Goal: Transaction & Acquisition: Purchase product/service

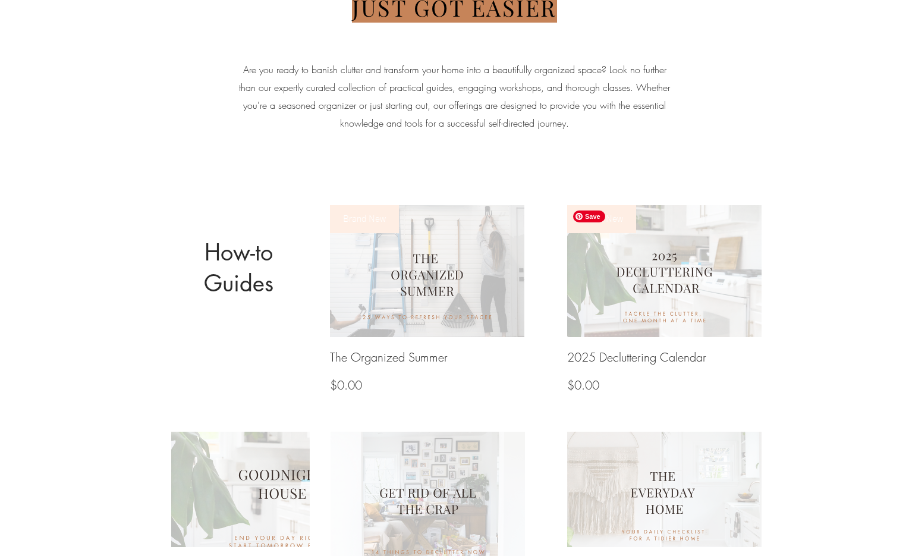
scroll to position [320, 0]
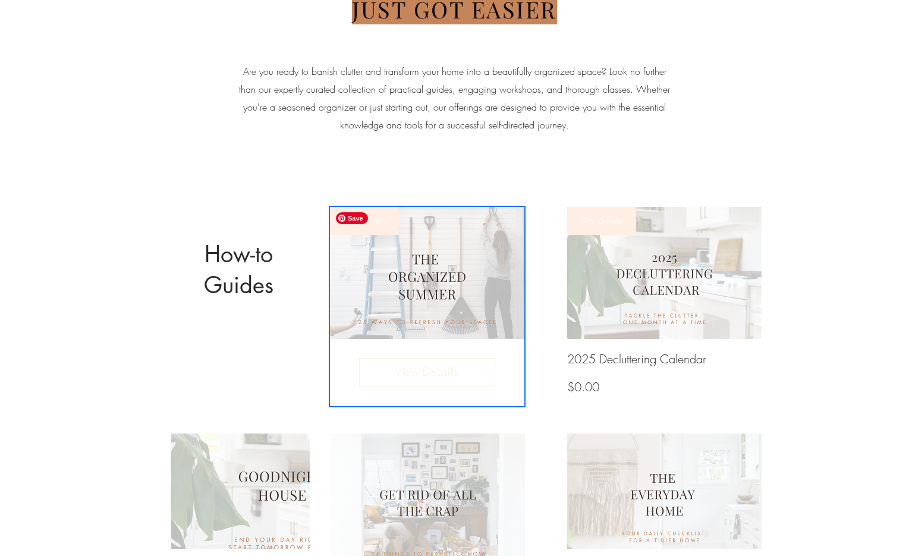
click at [519, 259] on img at bounding box center [427, 273] width 208 height 142
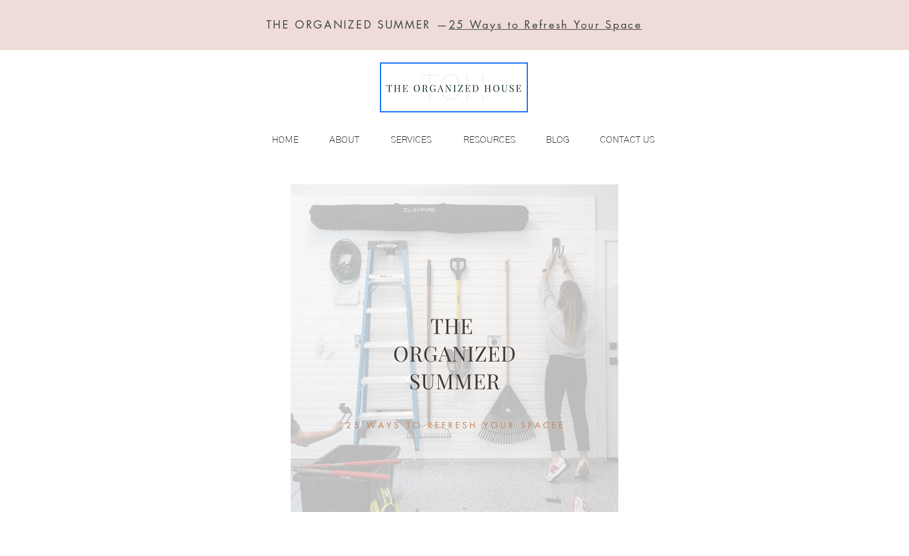
click at [420, 95] on img at bounding box center [454, 88] width 146 height 48
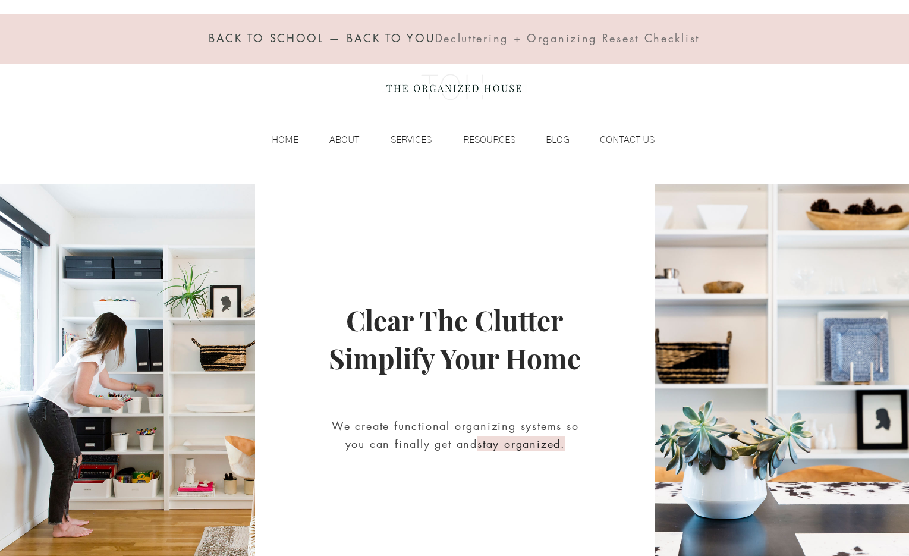
click at [574, 38] on link "ecluttering + Organizing Resest Checklist" at bounding box center [572, 38] width 256 height 14
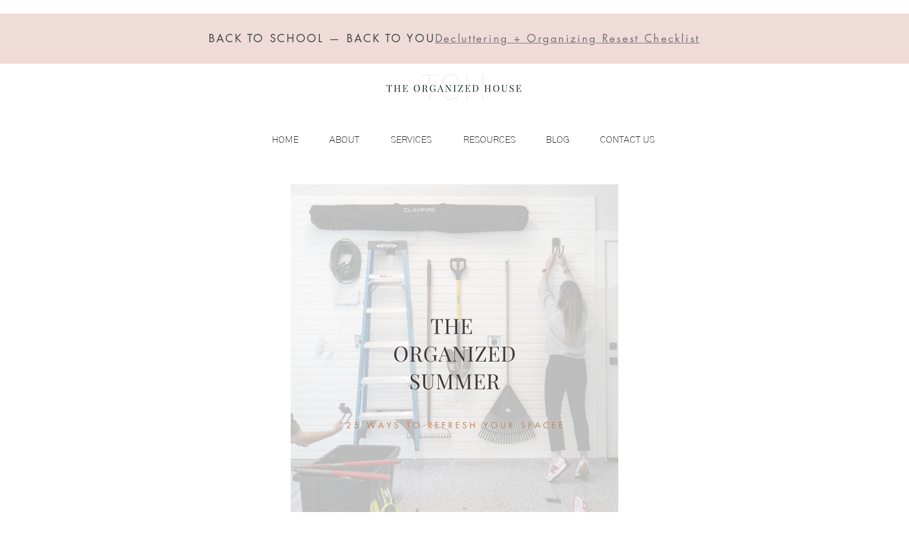
click at [420, 83] on img at bounding box center [454, 88] width 146 height 48
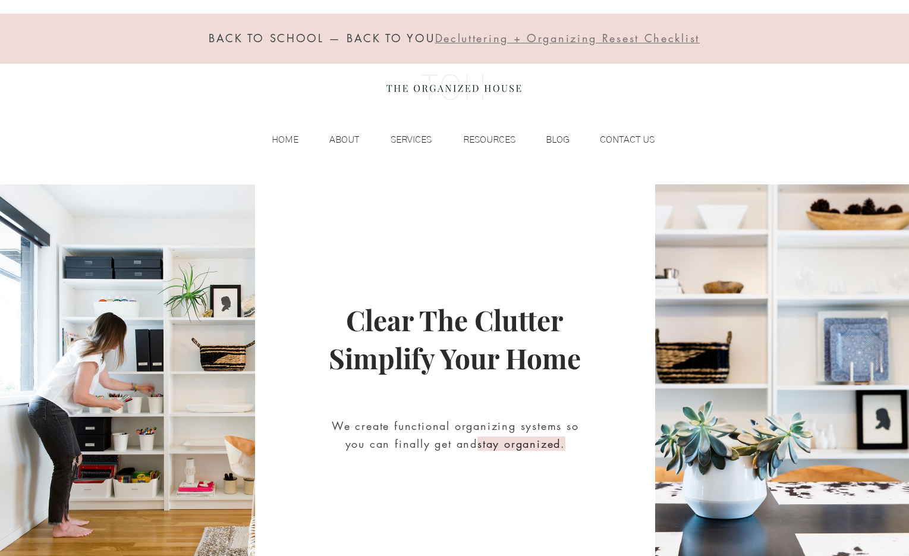
click at [505, 37] on link "ecluttering + Organizing Resest Checklist" at bounding box center [572, 38] width 256 height 14
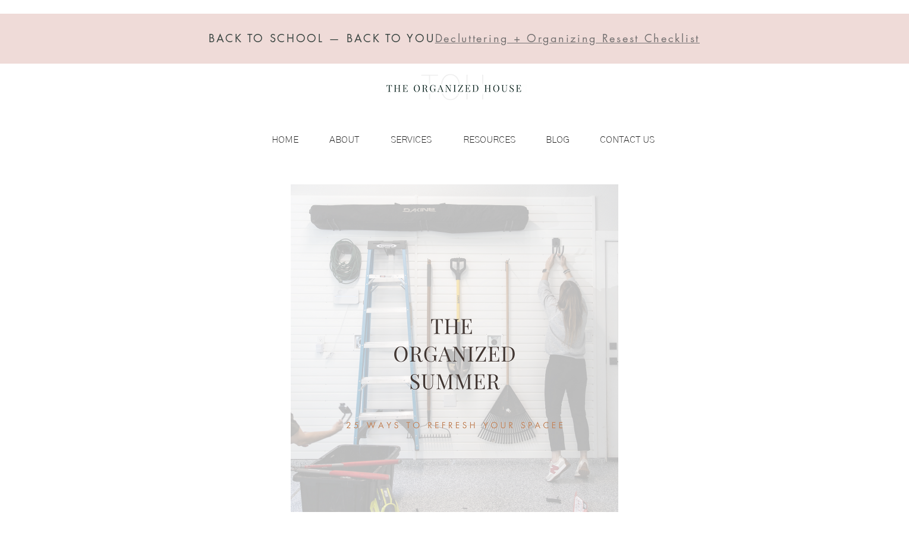
click at [505, 37] on link "ecluttering + Organizing Resest Checklist" at bounding box center [572, 38] width 256 height 14
click at [447, 39] on span "D ecluttering + Organizing Resest Checklist" at bounding box center [567, 38] width 265 height 14
click at [437, 97] on img at bounding box center [454, 88] width 146 height 48
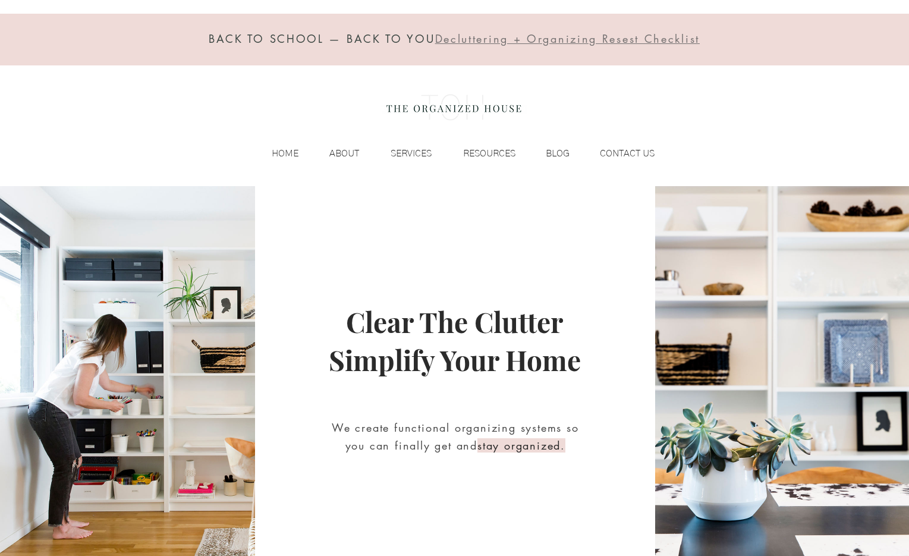
click at [526, 40] on span "Decluttering + Organizing Resest Checklist" at bounding box center [567, 39] width 265 height 14
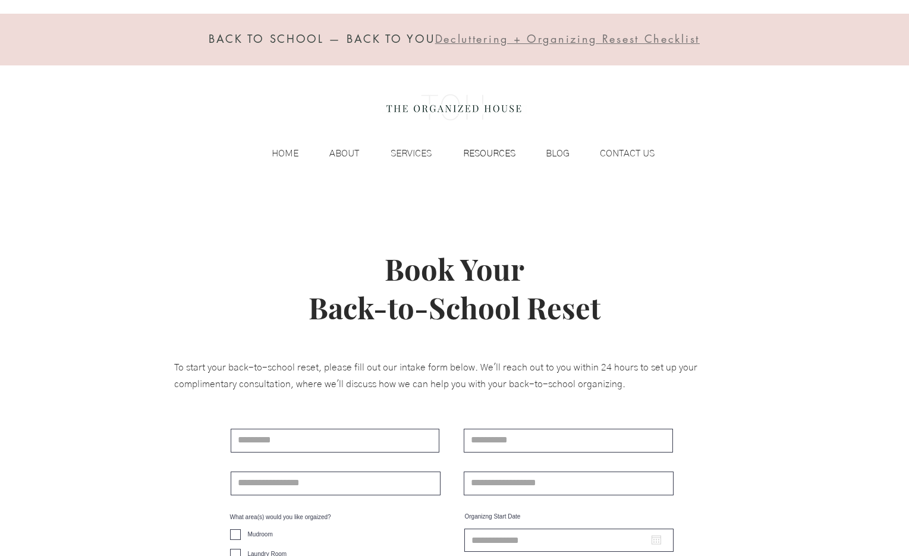
click at [492, 152] on p "RESOURCES" at bounding box center [489, 154] width 64 height 18
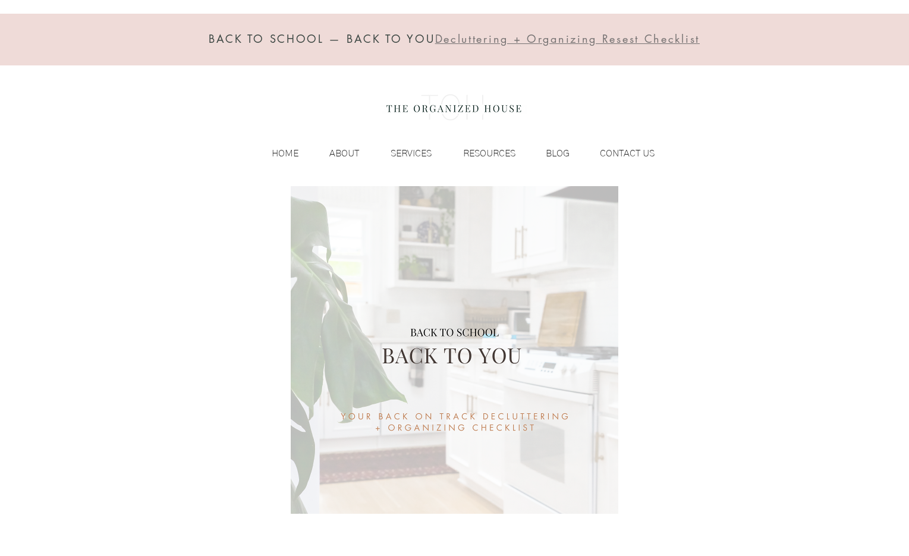
click at [414, 111] on img at bounding box center [454, 108] width 146 height 48
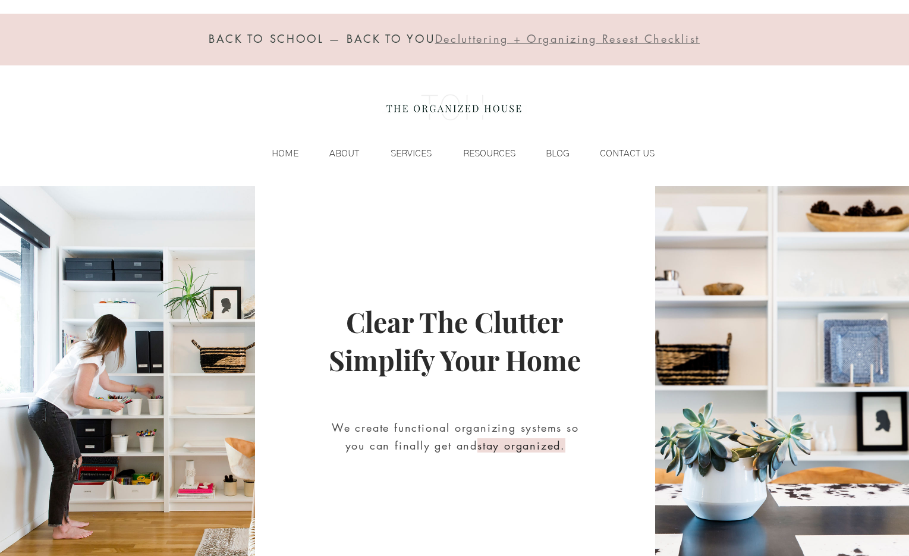
click at [551, 39] on span "Decluttering + Organizing Resest Checklist" at bounding box center [567, 39] width 265 height 14
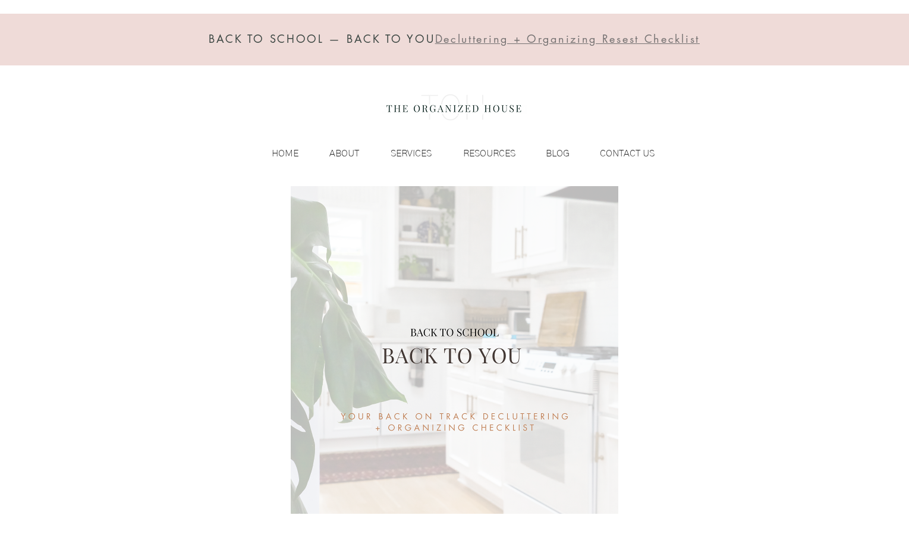
click at [539, 40] on span "Decluttering + Organizing Resest Checklist" at bounding box center [567, 39] width 265 height 14
click at [416, 102] on img at bounding box center [454, 108] width 146 height 48
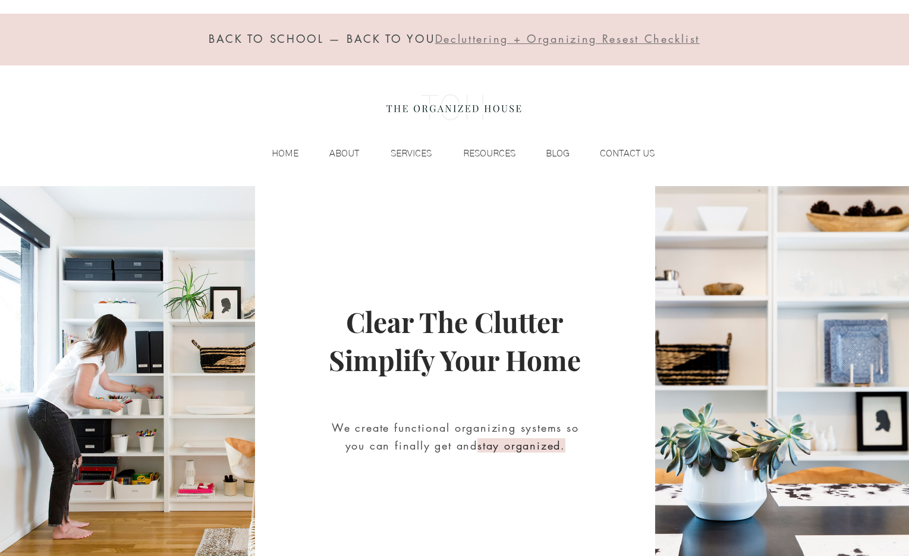
click at [494, 35] on span "Decluttering + Organizing Resest Checklist" at bounding box center [567, 39] width 265 height 14
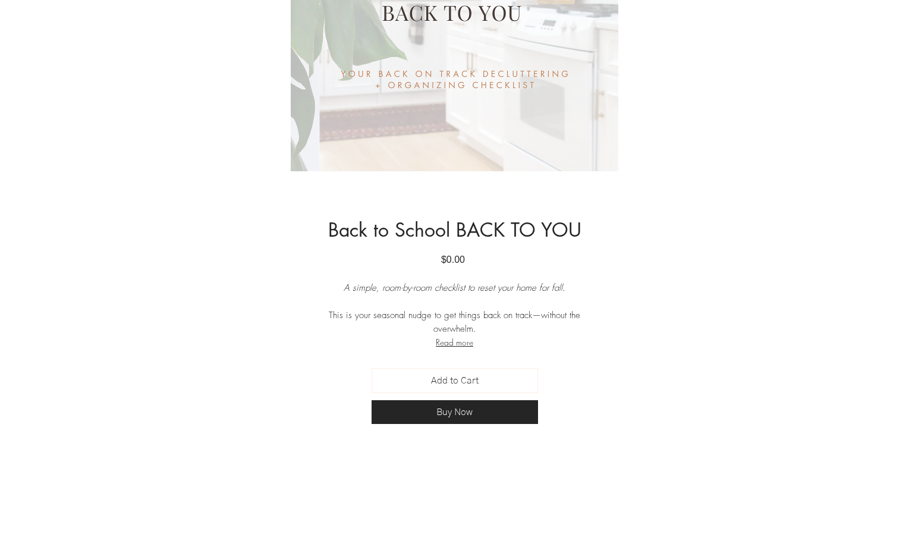
scroll to position [358, 0]
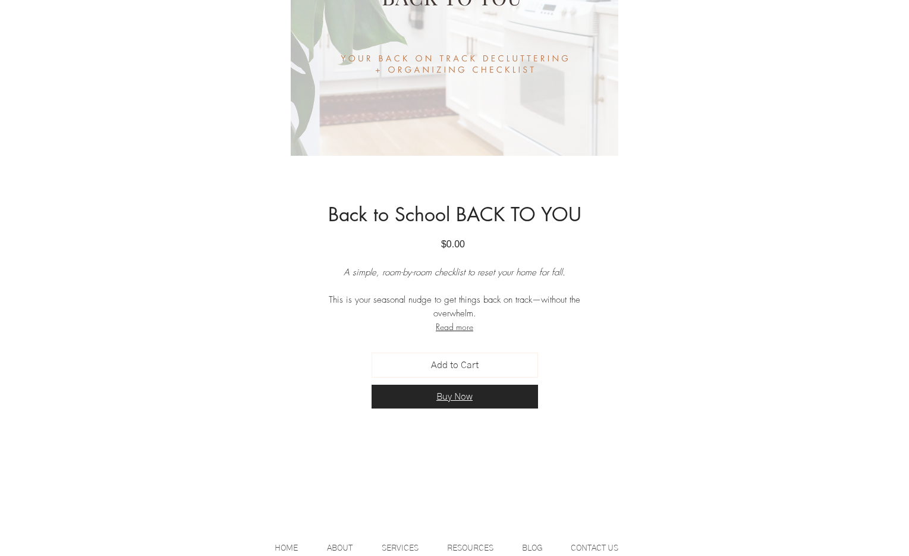
click at [451, 393] on span "Buy Now" at bounding box center [455, 397] width 36 height 12
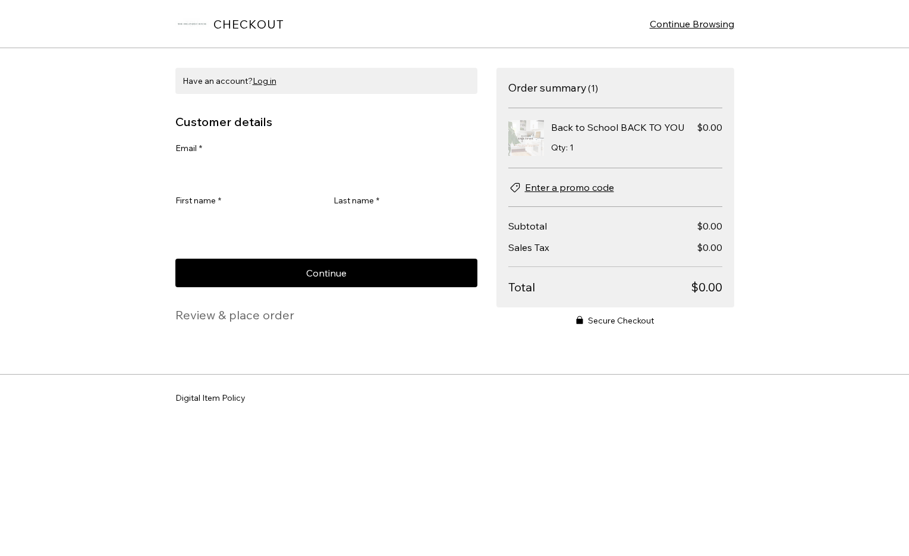
click at [318, 170] on input "Email *" at bounding box center [322, 171] width 295 height 24
type input "**********"
type input "********"
type input "*****"
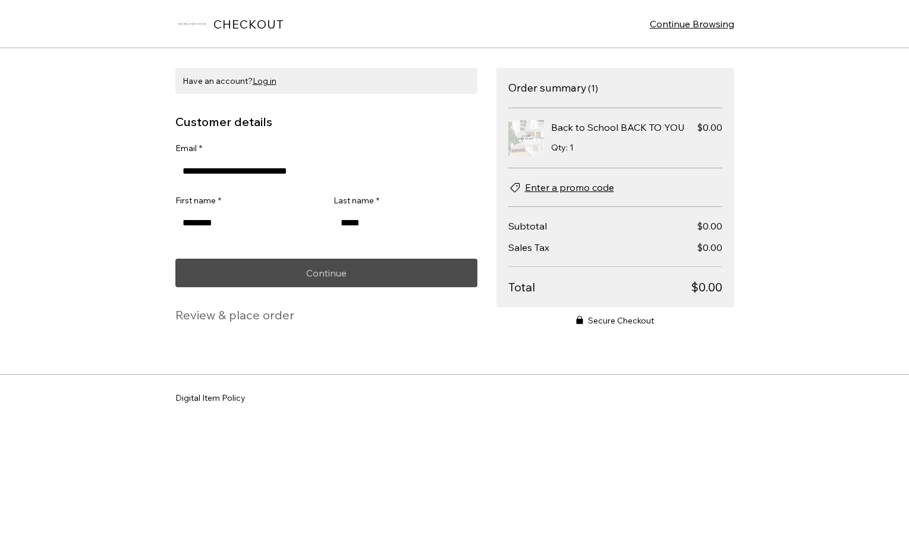
click at [326, 277] on span "Continue" at bounding box center [326, 273] width 40 height 10
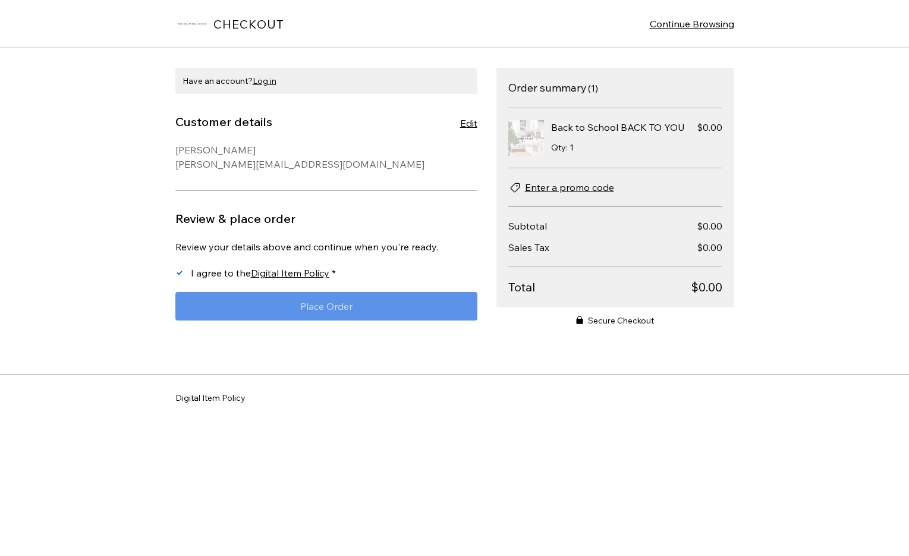
click at [328, 304] on span "Place Order" at bounding box center [326, 307] width 52 height 10
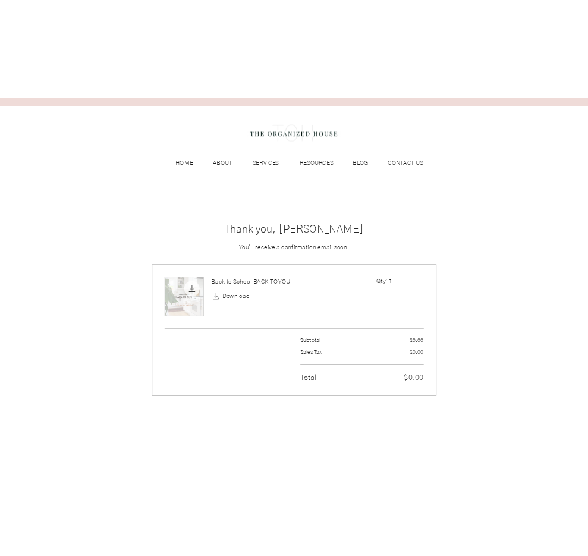
scroll to position [54, 0]
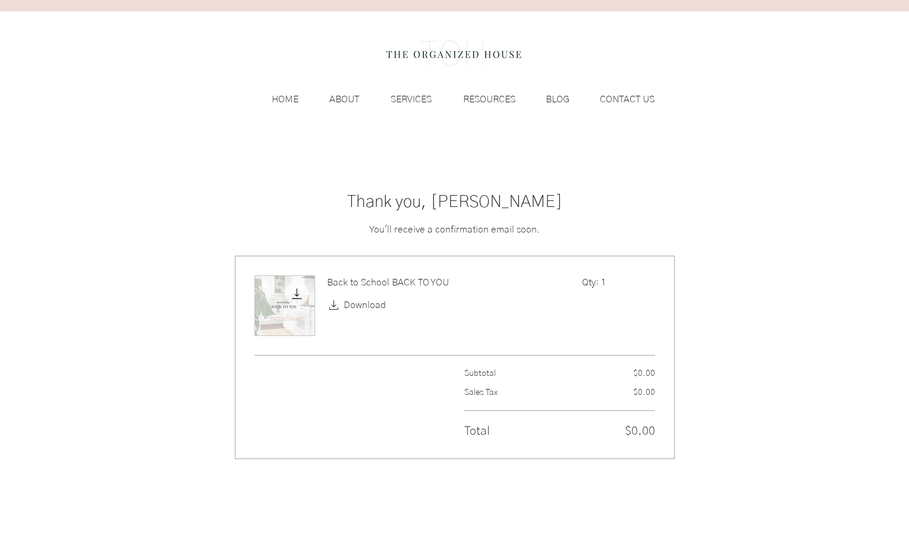
click at [336, 302] on icon "main content" at bounding box center [334, 305] width 14 height 14
